Goal: Information Seeking & Learning: Check status

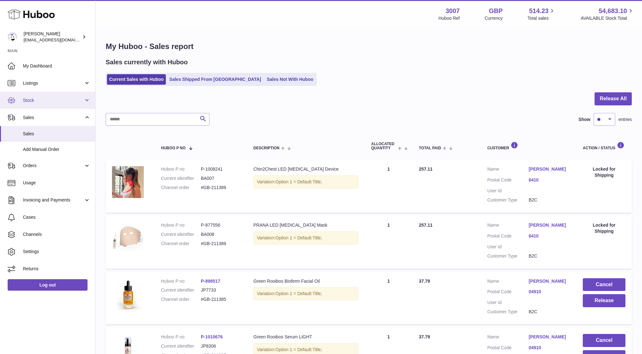
click at [36, 103] on span "Stock" at bounding box center [53, 100] width 61 height 6
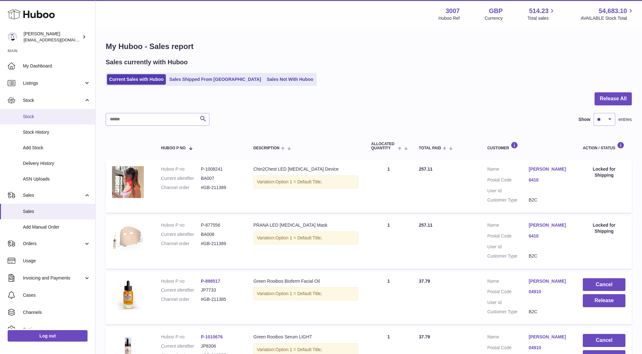
click at [33, 120] on link "Stock" at bounding box center [47, 117] width 95 height 16
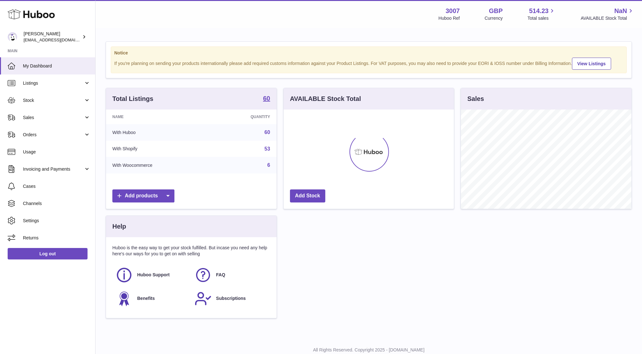
scroll to position [99, 170]
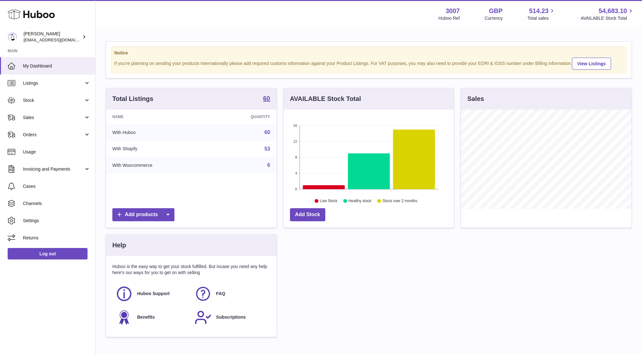
click at [33, 120] on span "Sales" at bounding box center [53, 118] width 61 height 6
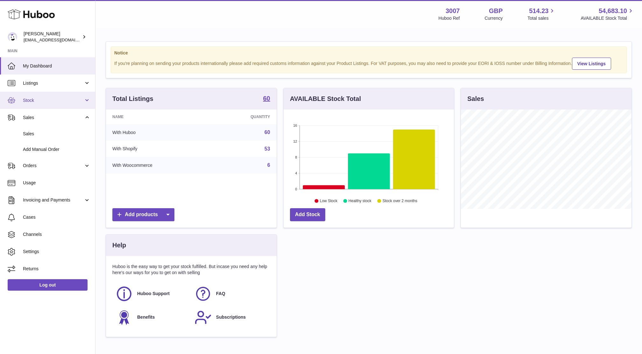
click at [33, 107] on link "Stock" at bounding box center [47, 100] width 95 height 17
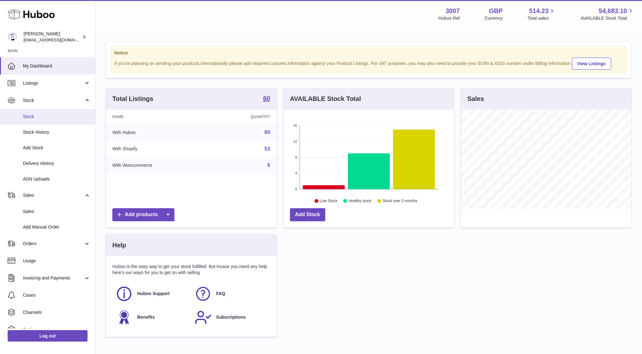
click at [32, 119] on span "Stock" at bounding box center [56, 117] width 67 height 6
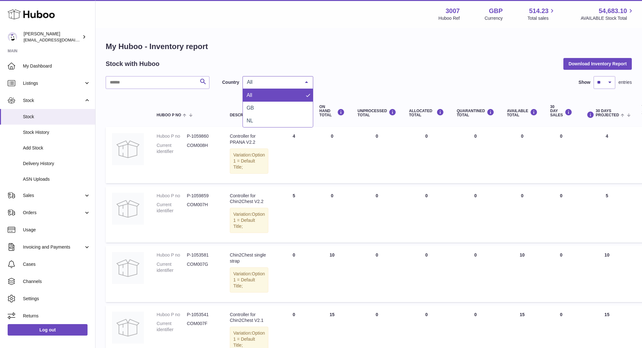
click at [266, 85] on span "All" at bounding box center [272, 82] width 55 height 6
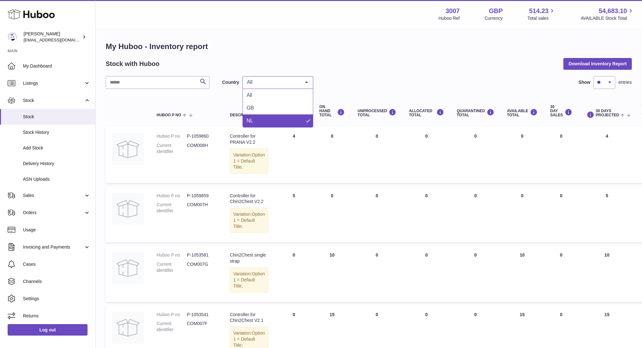
click at [257, 114] on span "NL" at bounding box center [278, 120] width 70 height 13
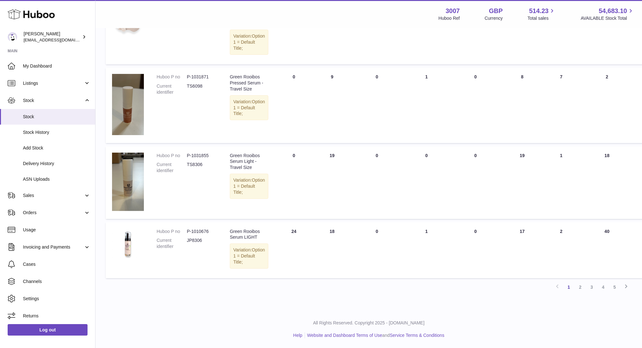
scroll to position [552, 0]
click at [579, 286] on link "2" at bounding box center [580, 286] width 11 height 11
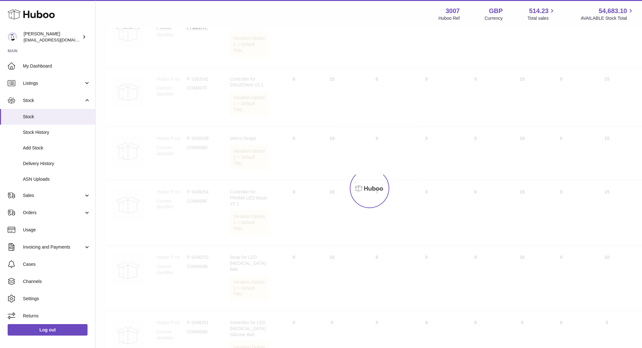
scroll to position [28, 0]
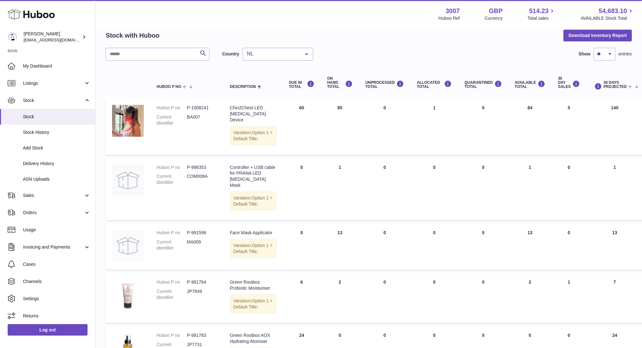
drag, startPoint x: 642, startPoint y: 111, endPoint x: 642, endPoint y: 123, distance: 11.8
click at [642, 123] on html ".st0{fill:#141414;}" at bounding box center [321, 146] width 642 height 348
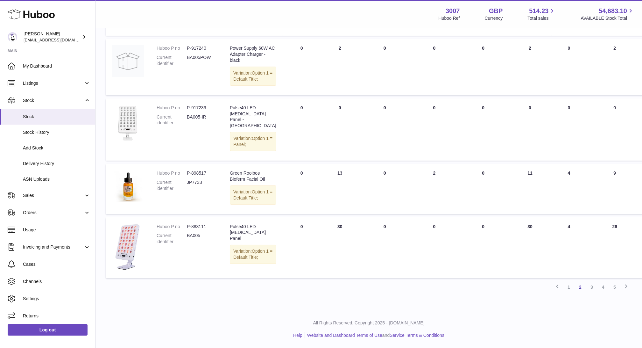
scroll to position [558, 0]
click at [592, 288] on link "3" at bounding box center [591, 286] width 11 height 11
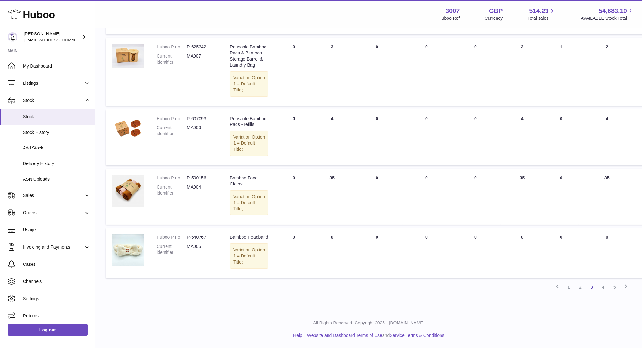
scroll to position [564, 0]
click at [602, 286] on link "4" at bounding box center [603, 286] width 11 height 11
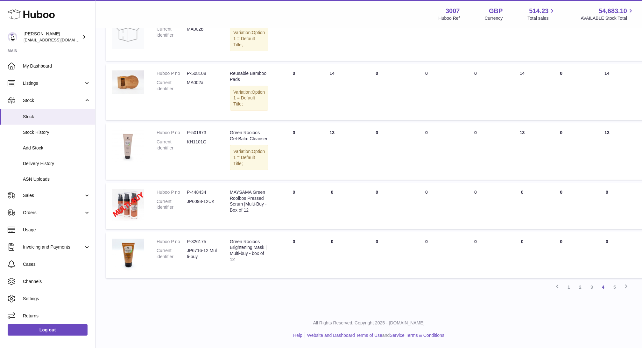
scroll to position [538, 0]
click at [619, 288] on link "5" at bounding box center [614, 286] width 11 height 11
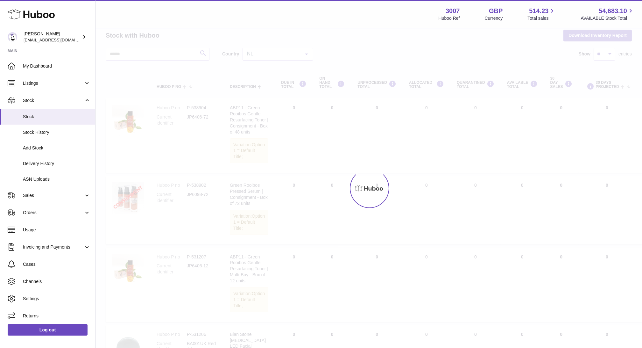
scroll to position [6, 0]
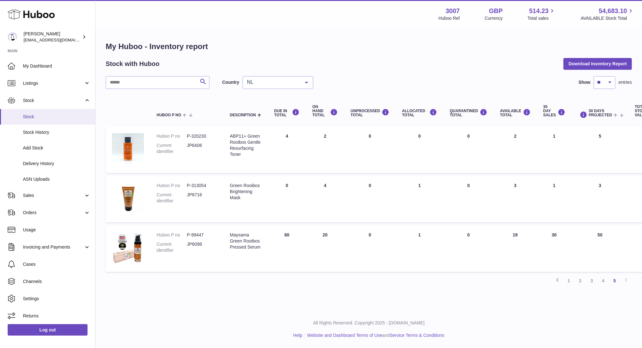
click at [32, 115] on span "Stock" at bounding box center [56, 117] width 67 height 6
click at [29, 201] on link "Sales" at bounding box center [47, 195] width 95 height 17
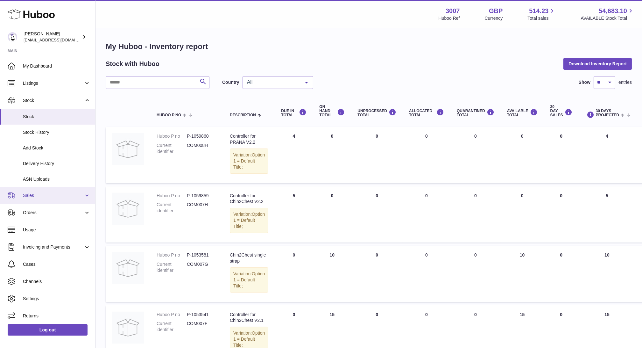
click at [44, 200] on link "Sales" at bounding box center [47, 195] width 95 height 17
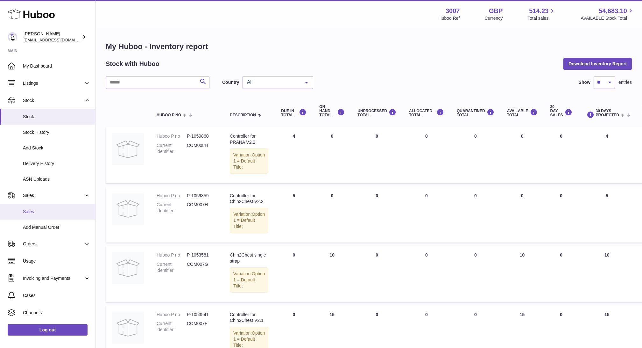
click at [48, 211] on span "Sales" at bounding box center [56, 212] width 67 height 6
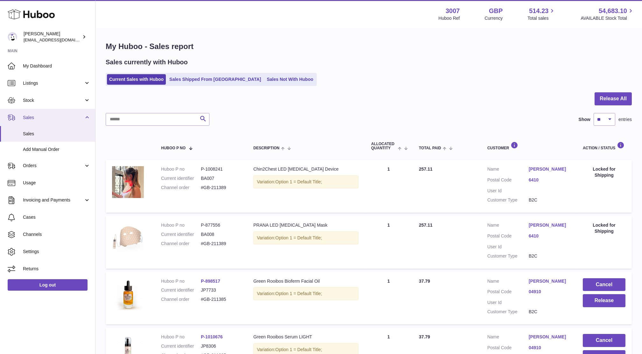
click at [34, 121] on link "Sales" at bounding box center [47, 117] width 95 height 17
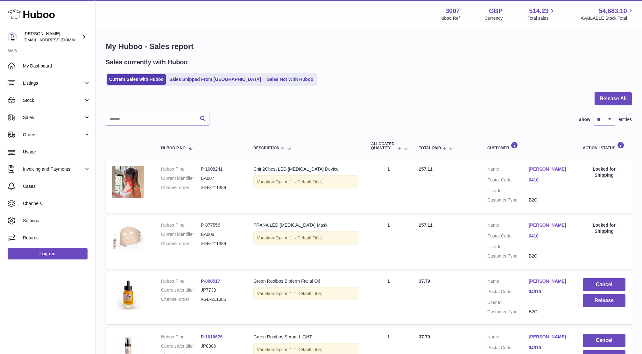
click at [344, 108] on div at bounding box center [369, 102] width 526 height 21
click at [33, 117] on span "Sales" at bounding box center [53, 118] width 61 height 6
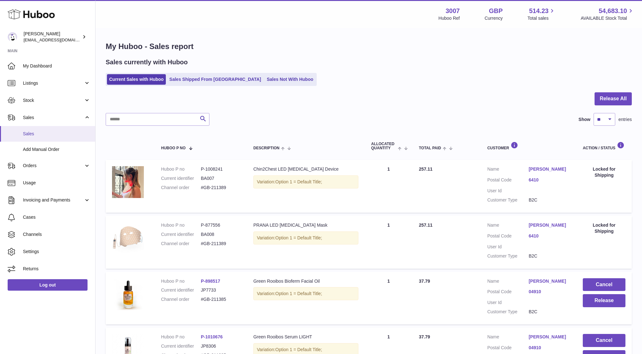
click at [35, 131] on span "Sales" at bounding box center [56, 134] width 67 height 6
click at [345, 120] on div "Search Show ** ** ** *** entries" at bounding box center [369, 119] width 526 height 13
